Goal: Task Accomplishment & Management: Manage account settings

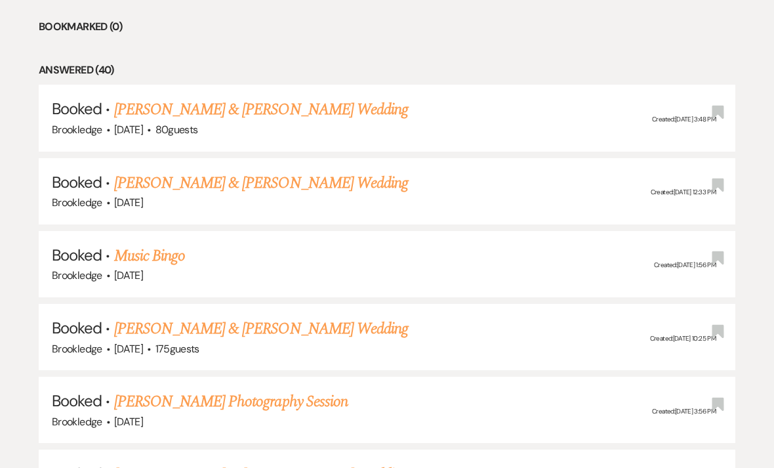
scroll to position [645, 0]
click at [165, 253] on link "Music Bingo" at bounding box center [149, 256] width 71 height 24
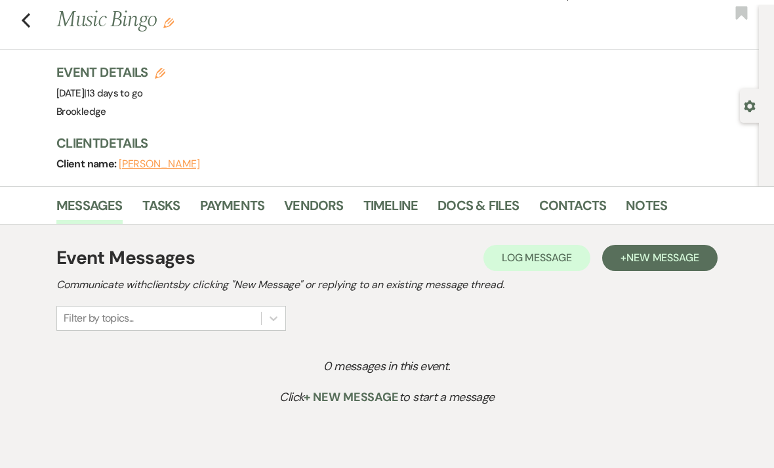
scroll to position [48, 0]
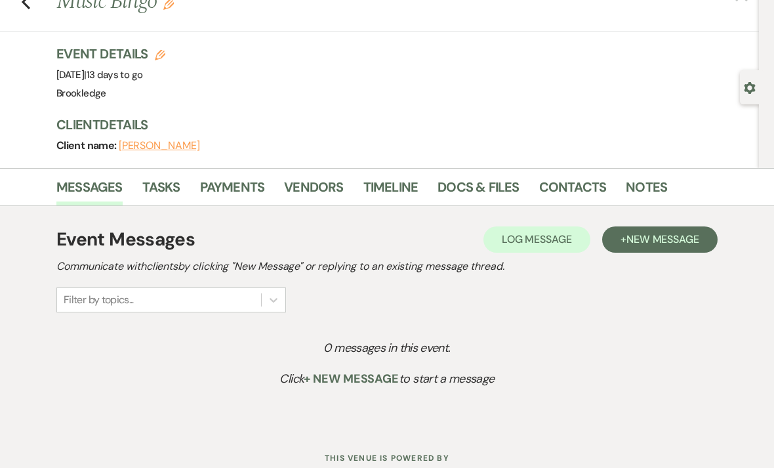
click at [159, 178] on link "Tasks" at bounding box center [161, 190] width 38 height 29
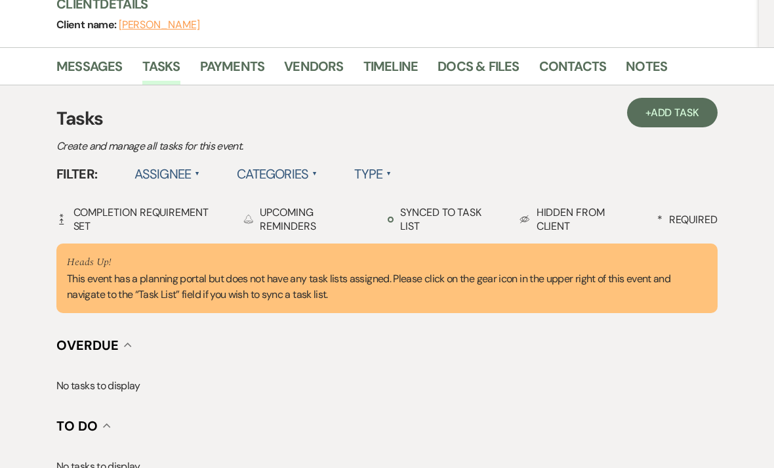
scroll to position [169, 0]
click at [179, 173] on label "Assignee ▲" at bounding box center [167, 174] width 66 height 24
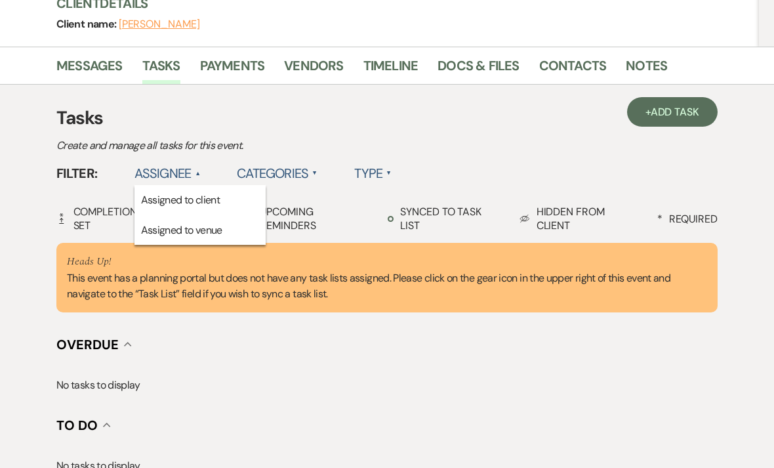
scroll to position [169, 0]
click at [295, 170] on label "Categories ▲" at bounding box center [277, 173] width 81 height 24
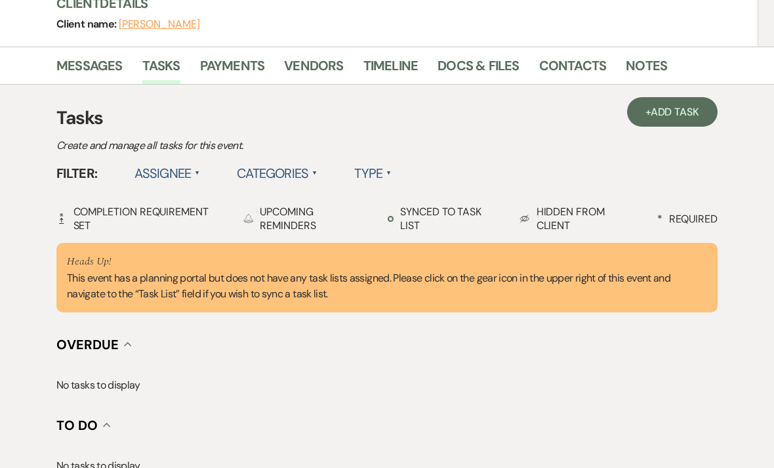
click at [292, 168] on label "Categories ▲" at bounding box center [277, 173] width 81 height 24
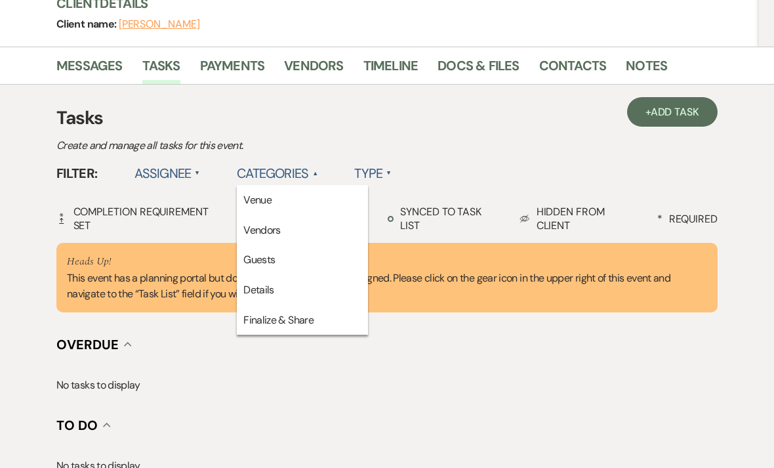
click at [436, 144] on p "Create and manage all tasks for this event." at bounding box center [285, 145] width 459 height 17
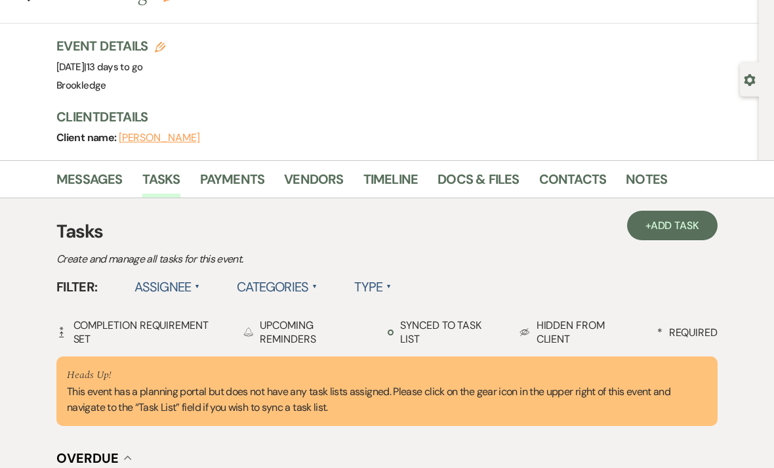
scroll to position [0, 0]
